Goal: Transaction & Acquisition: Purchase product/service

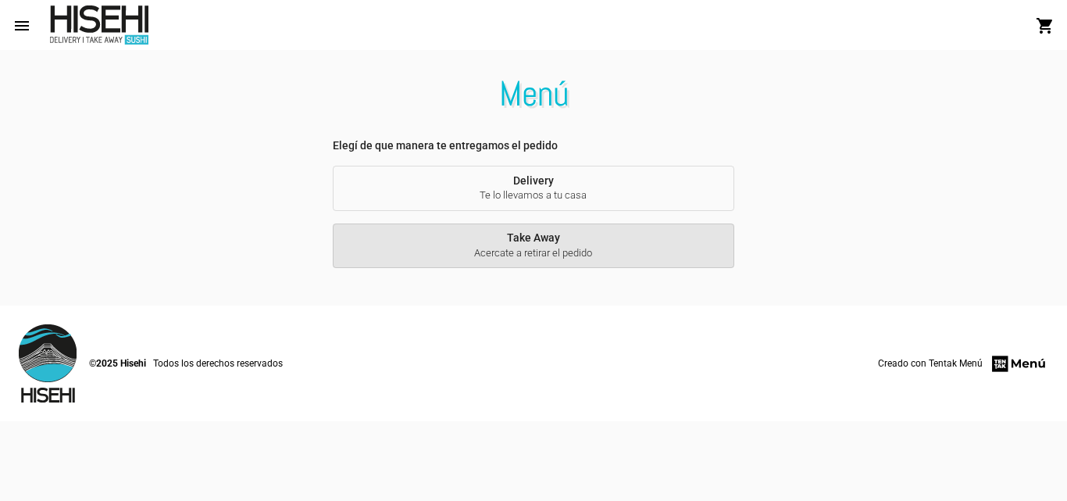
click at [491, 249] on span "Acercate a retirar el pedido" at bounding box center [533, 253] width 376 height 14
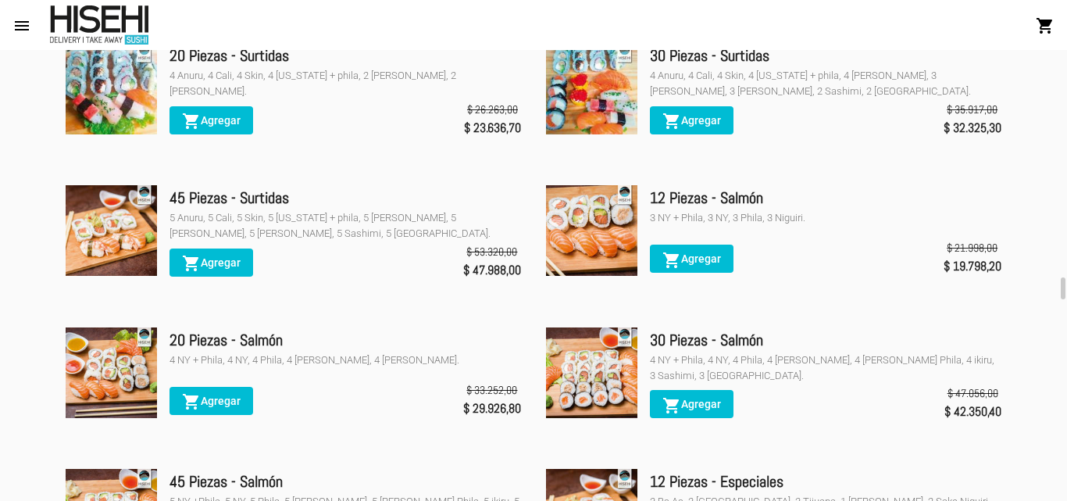
scroll to position [4374, 0]
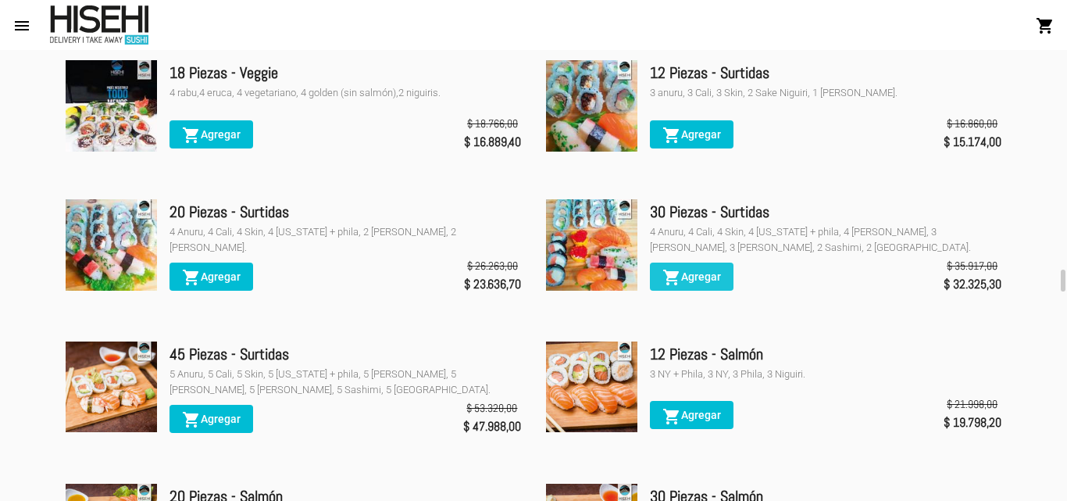
click at [711, 291] on button "shopping_cart Agregar" at bounding box center [692, 276] width 84 height 28
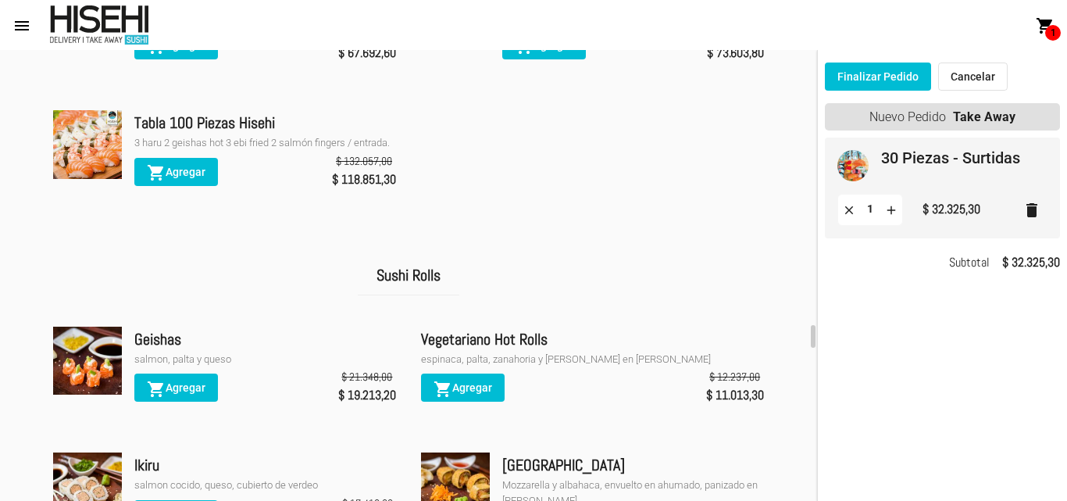
scroll to position [5623, 0]
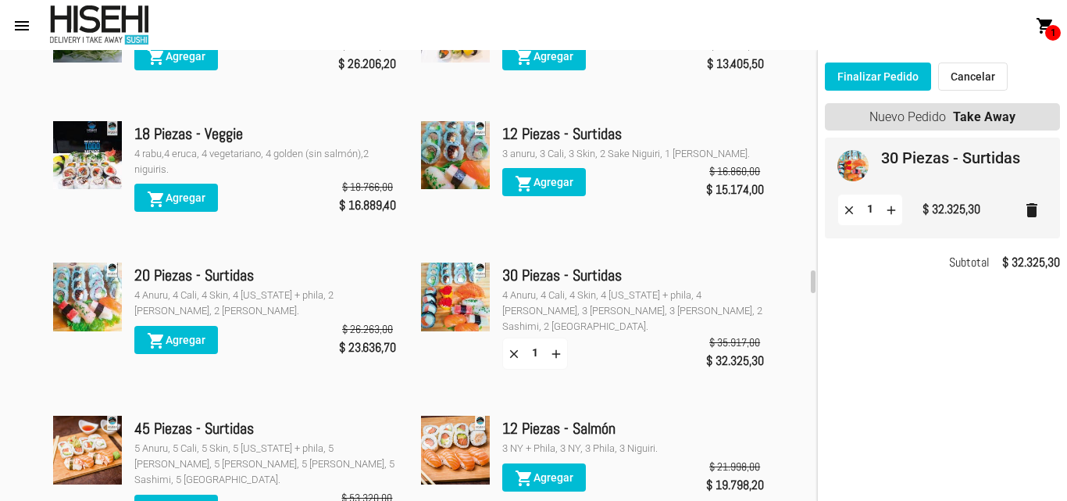
scroll to position [4530, 0]
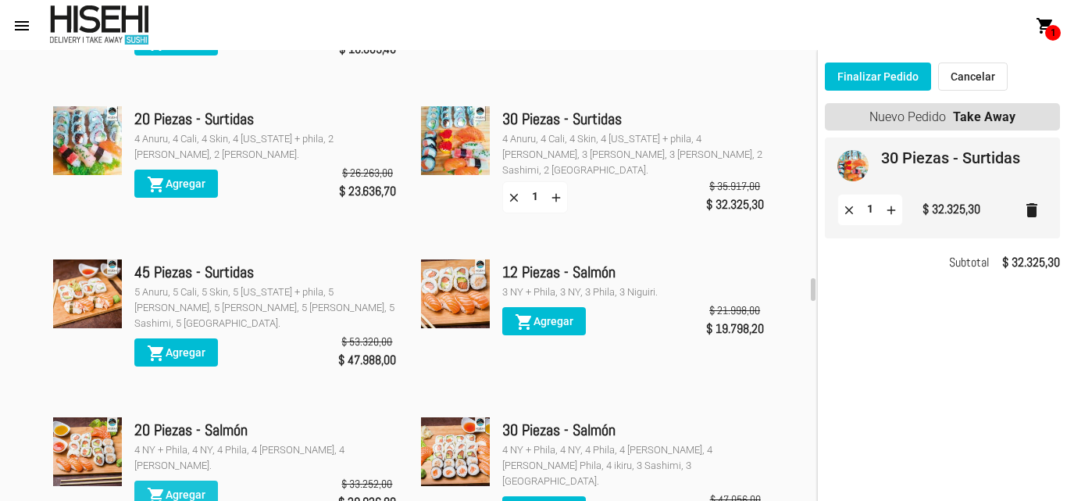
click at [198, 488] on span "shopping_cart Agregar" at bounding box center [176, 494] width 59 height 12
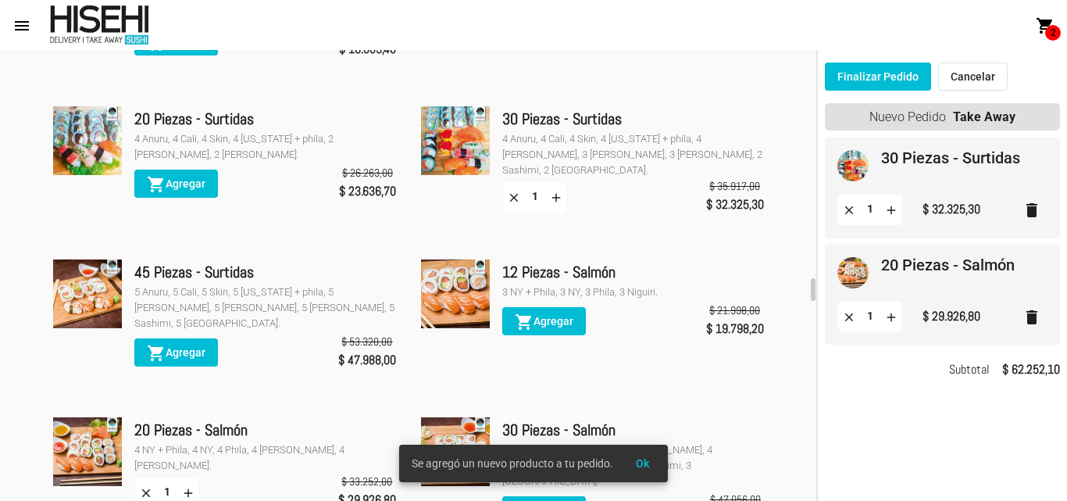
click at [1030, 211] on mat-icon "delete" at bounding box center [1031, 210] width 19 height 19
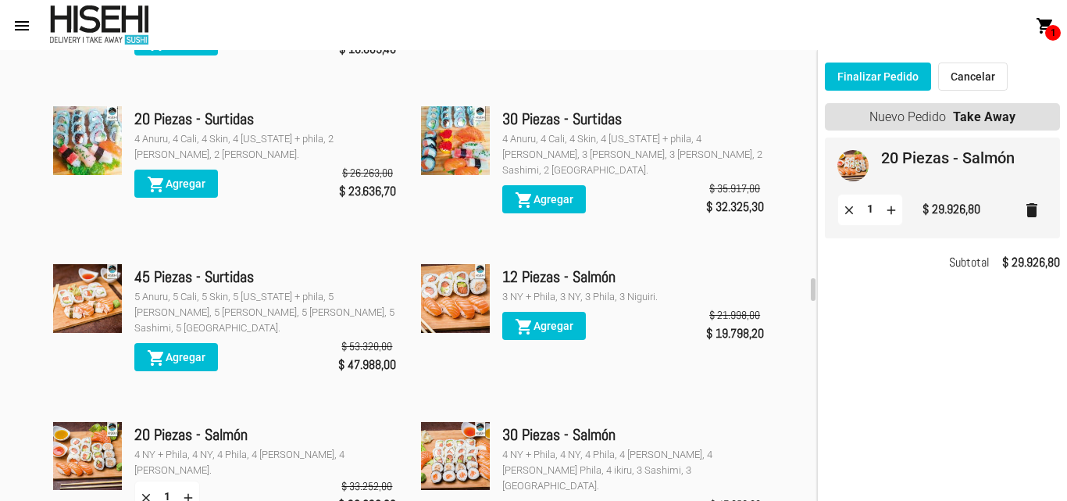
click at [898, 77] on button "Finalizar Pedido" at bounding box center [878, 76] width 106 height 28
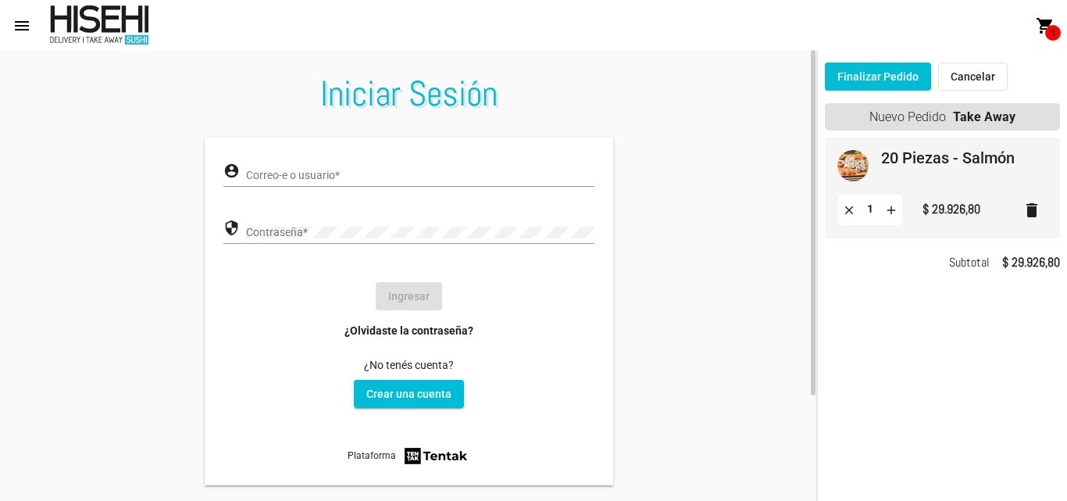
type input "[PERSON_NAME][EMAIL_ADDRESS][DOMAIN_NAME]"
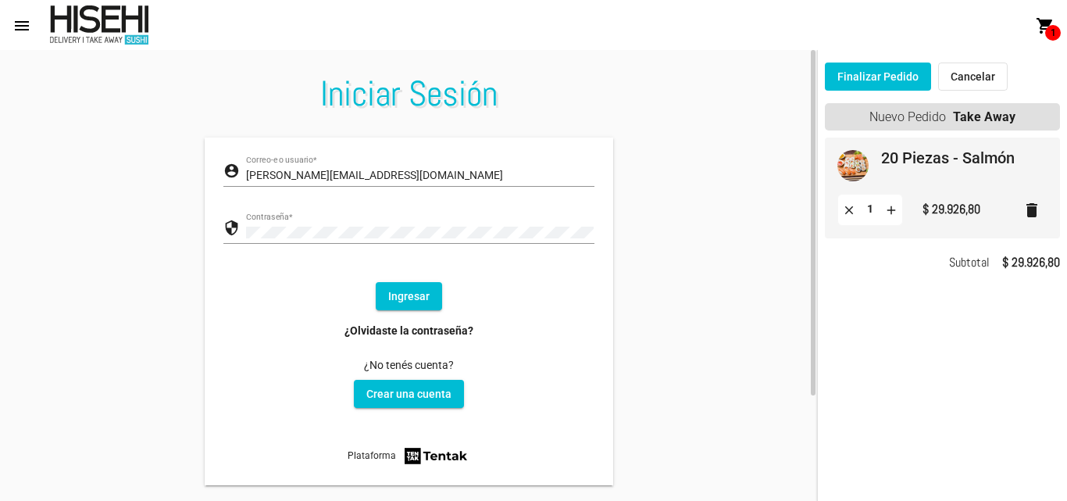
click at [428, 300] on button "Ingresar" at bounding box center [409, 296] width 66 height 28
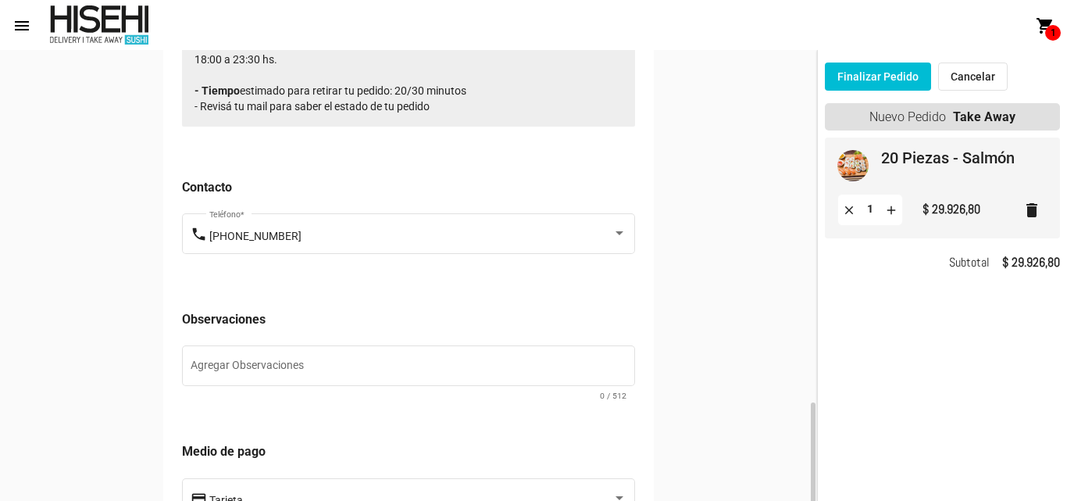
scroll to position [625, 0]
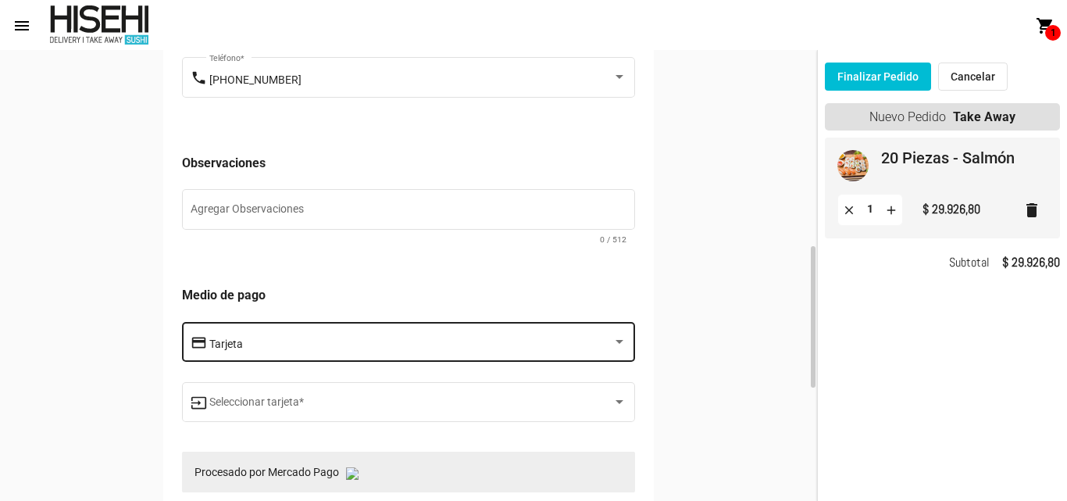
click at [437, 336] on div "Tarjeta" at bounding box center [418, 340] width 418 height 43
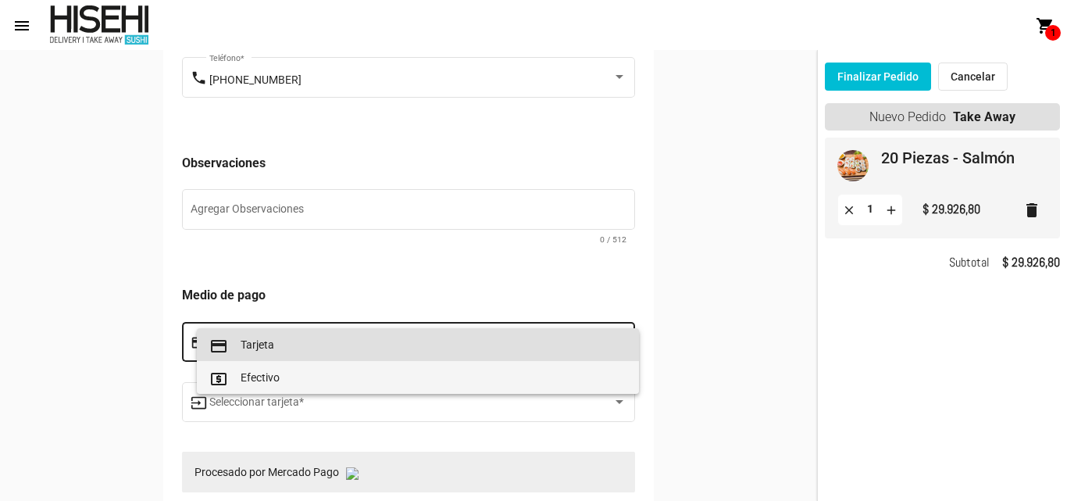
click at [430, 367] on span "local_atm Efectivo" at bounding box center [418, 377] width 418 height 33
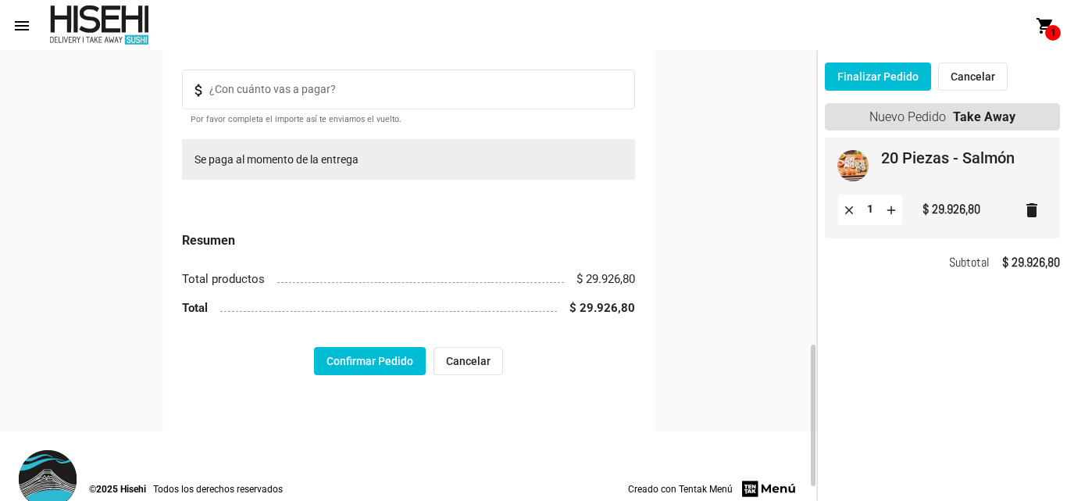
scroll to position [983, 0]
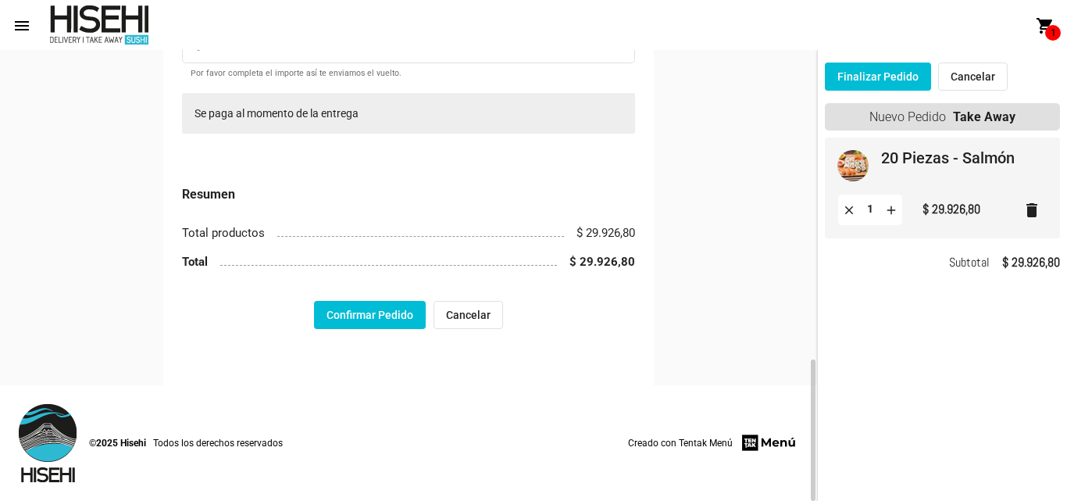
click at [419, 319] on button "Confirmar Pedido" at bounding box center [370, 315] width 112 height 28
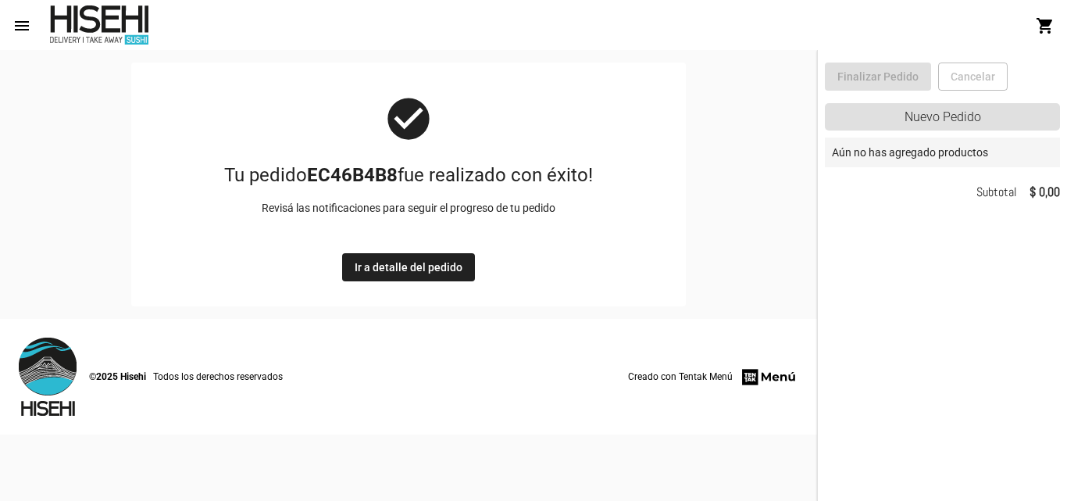
click at [430, 278] on button "Ir a detalle del pedido" at bounding box center [408, 267] width 133 height 28
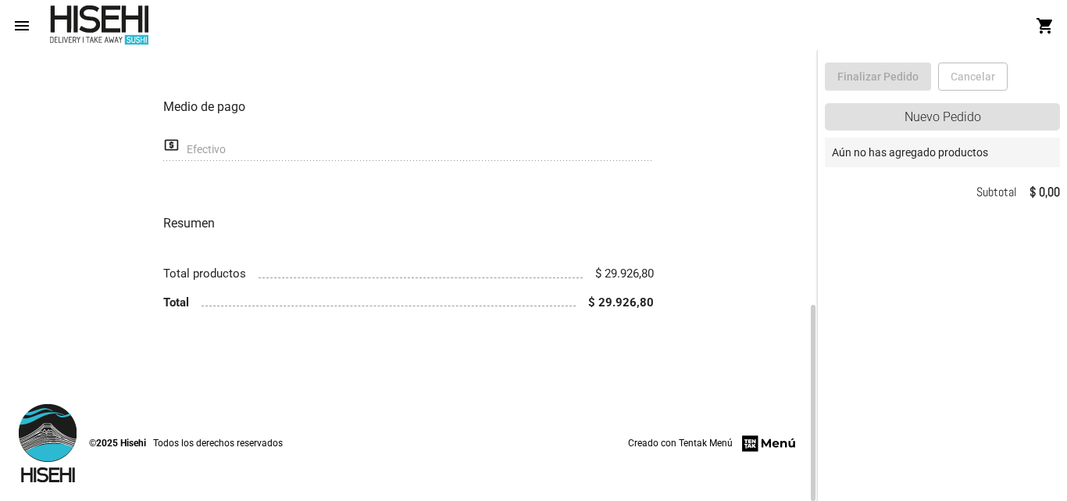
scroll to position [269, 0]
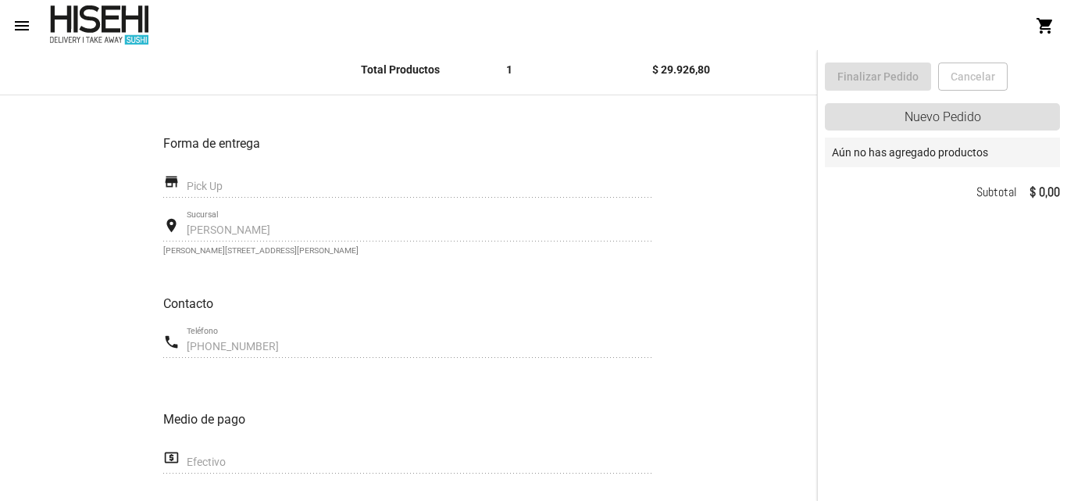
click at [20, 28] on mat-icon "menu" at bounding box center [21, 25] width 19 height 19
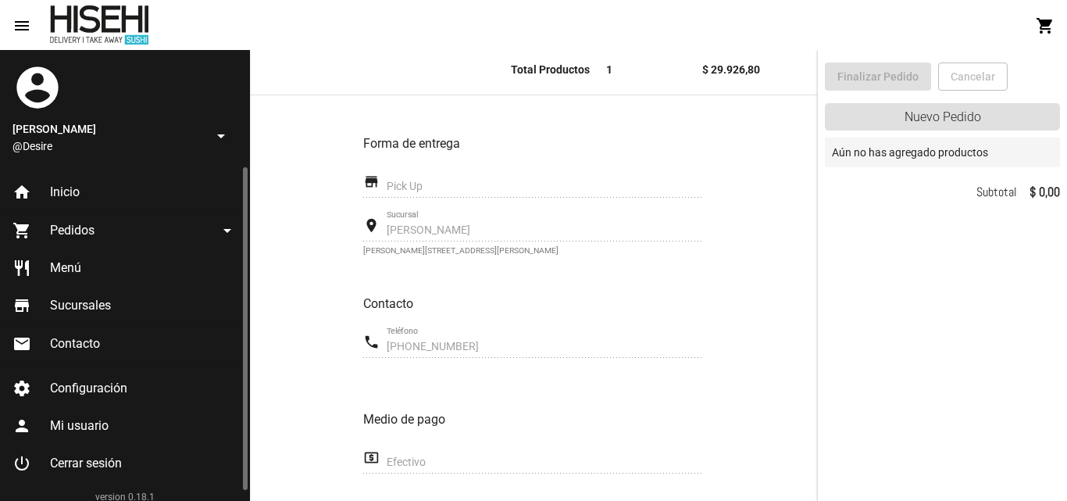
click at [87, 348] on span "Contacto" at bounding box center [75, 344] width 50 height 16
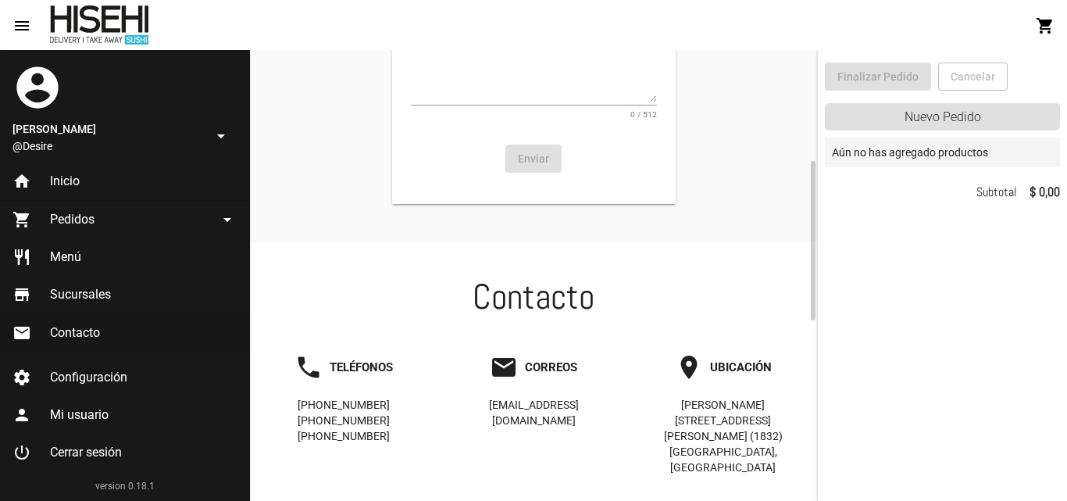
scroll to position [469, 0]
